Goal: Find specific page/section: Find specific page/section

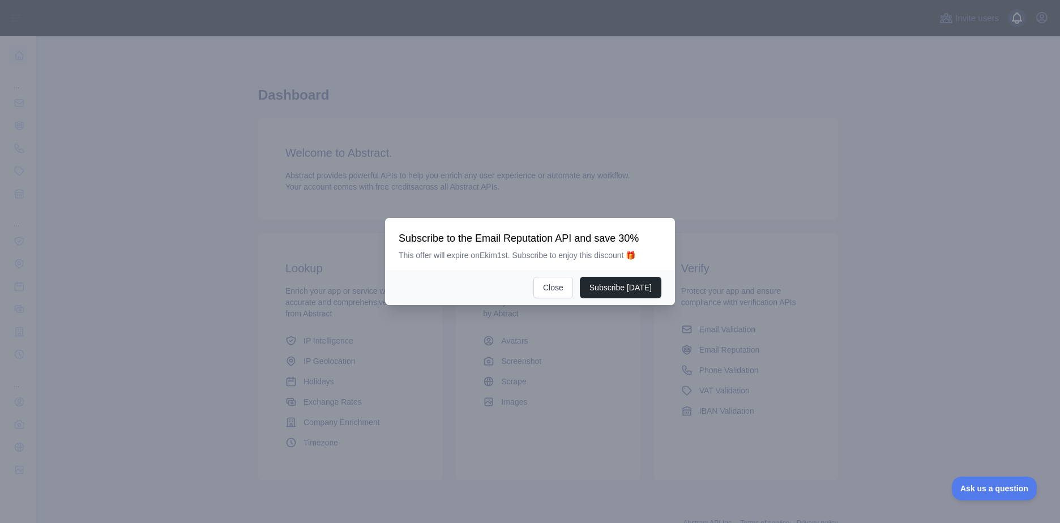
click at [1035, 20] on div at bounding box center [530, 261] width 1060 height 523
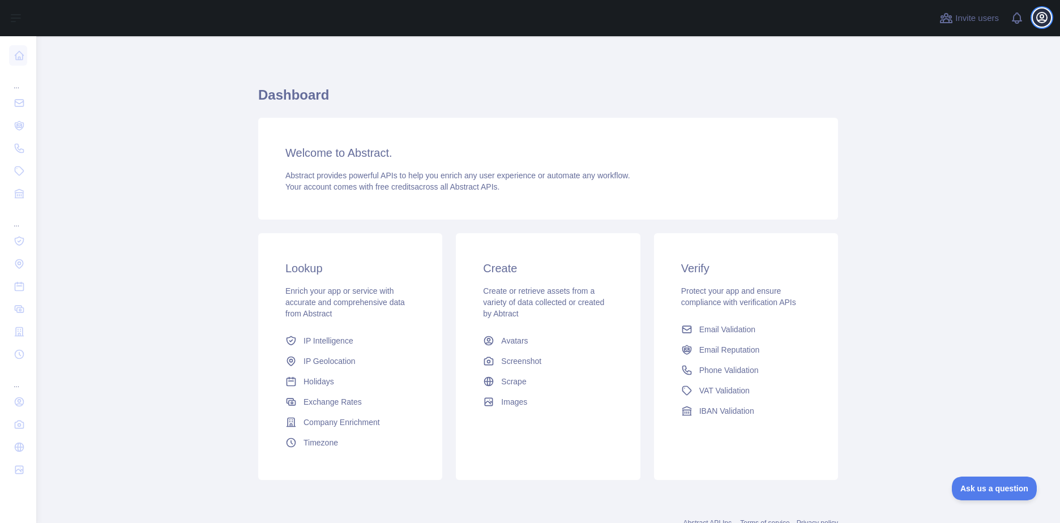
click at [1038, 19] on icon "button" at bounding box center [1042, 18] width 14 height 14
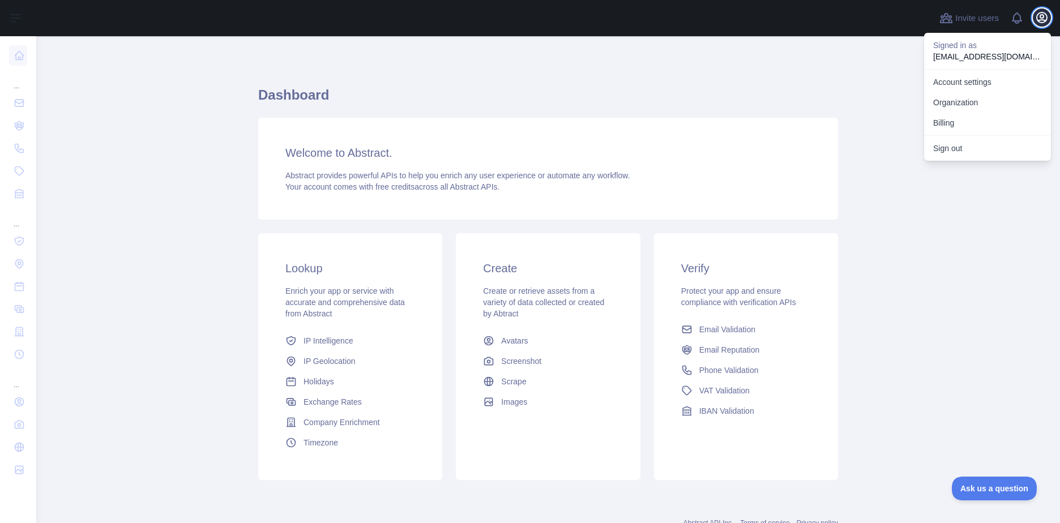
click at [1038, 19] on icon "button" at bounding box center [1042, 18] width 14 height 14
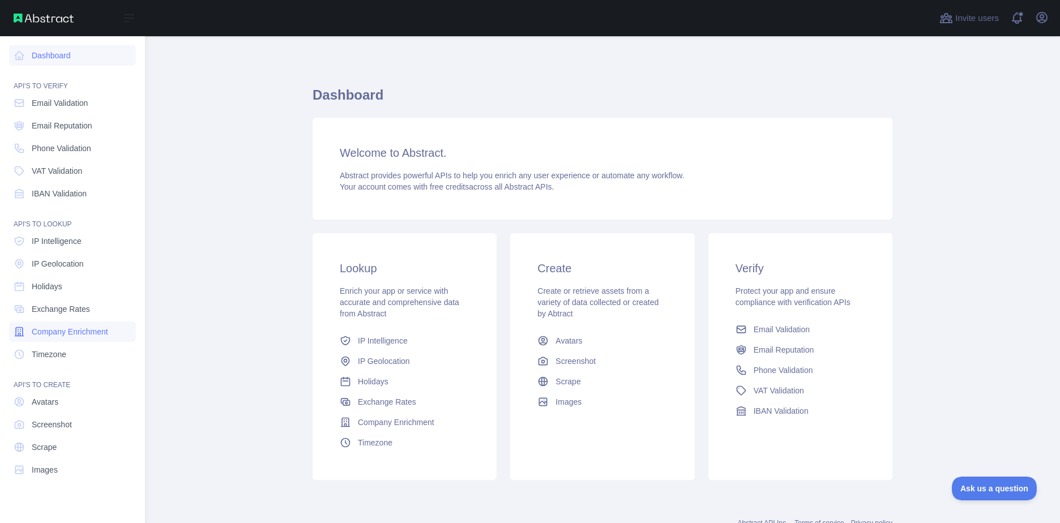
click at [92, 332] on span "Company Enrichment" at bounding box center [70, 331] width 76 height 11
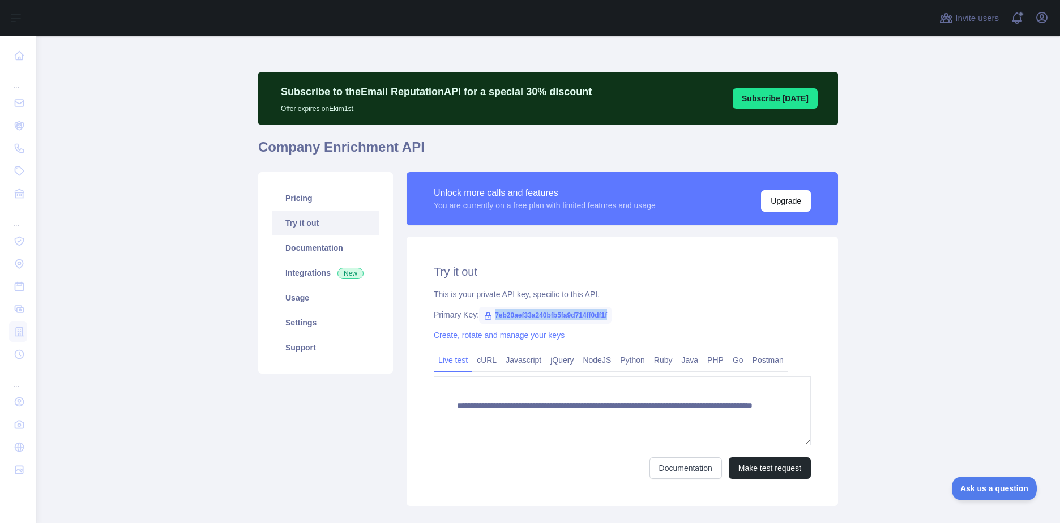
drag, startPoint x: 610, startPoint y: 313, endPoint x: 489, endPoint y: 309, distance: 121.8
click at [489, 309] on div "Primary Key: 7eb20aef33a240bfb5fa9d714ff0df1f" at bounding box center [622, 314] width 377 height 11
copy span "7eb20aef33a240bfb5fa9d714ff0df1f"
